Goal: Information Seeking & Learning: Learn about a topic

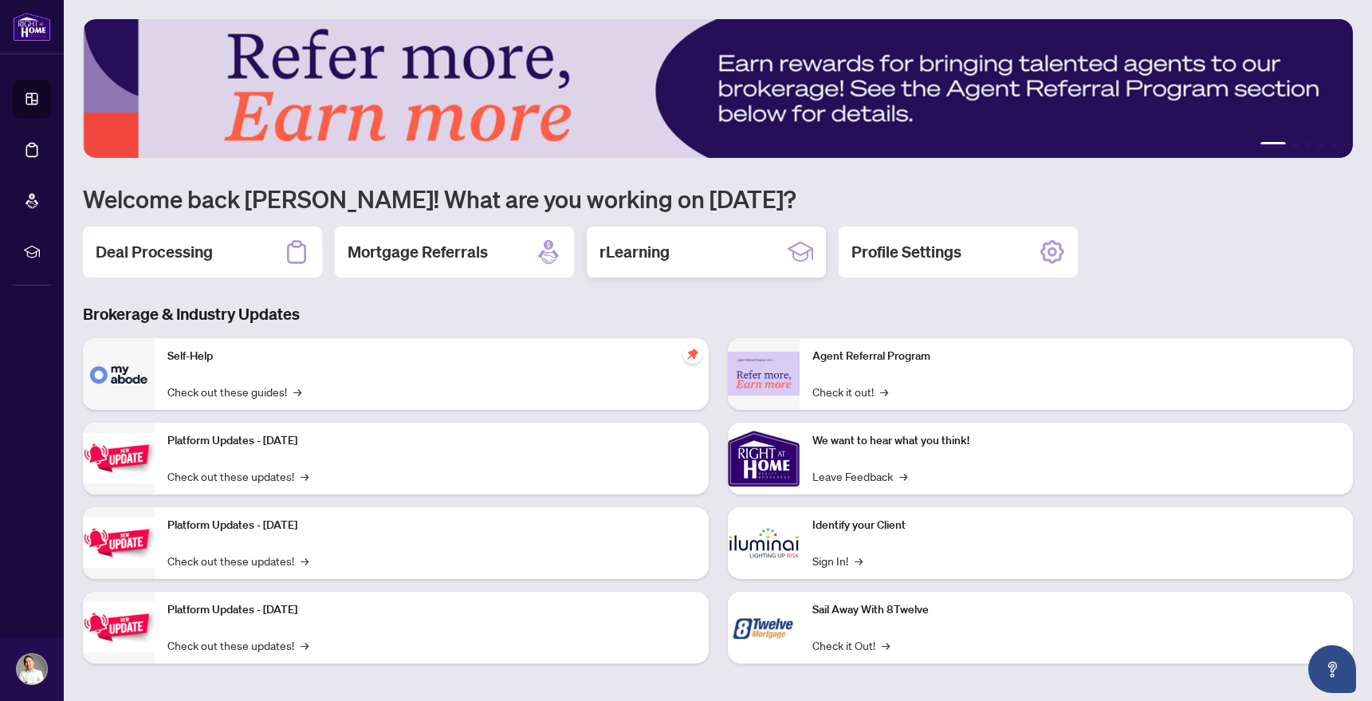
click at [649, 257] on h2 "rLearning" at bounding box center [634, 252] width 70 height 22
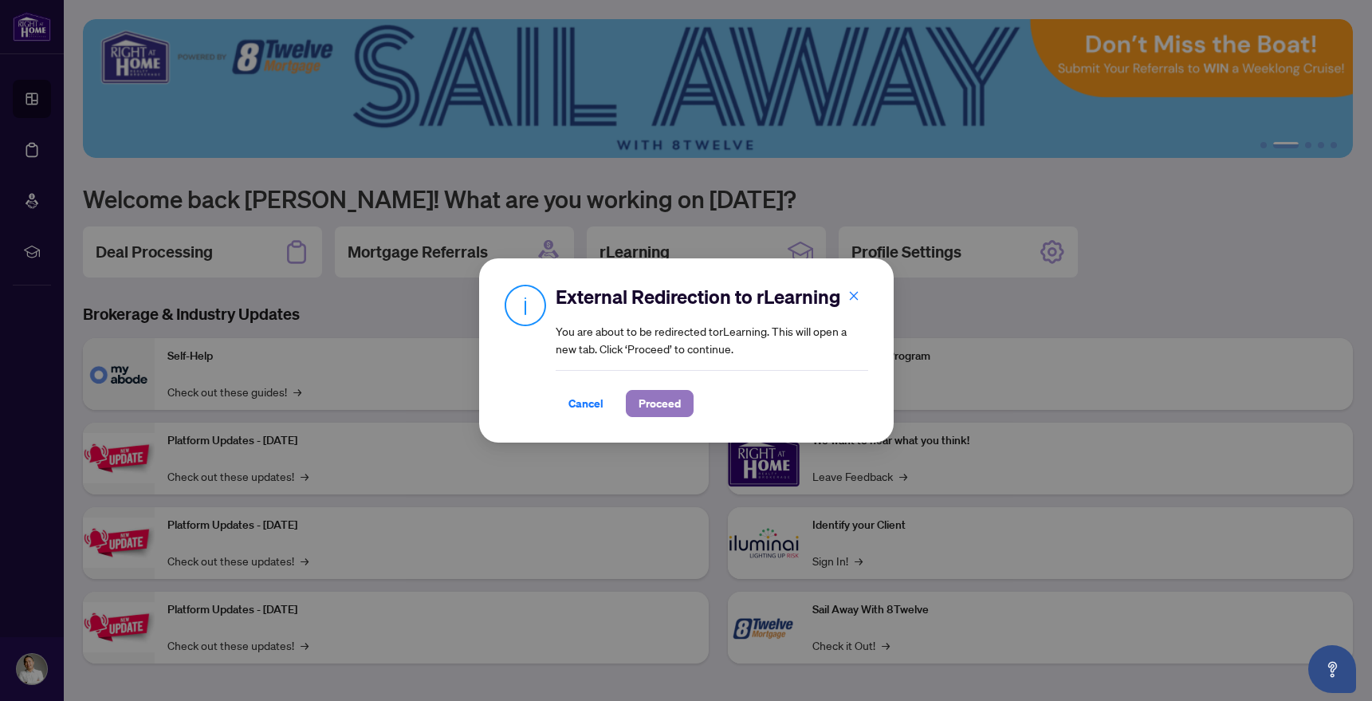
click at [660, 402] on span "Proceed" at bounding box center [659, 404] width 42 height 26
